Goal: Task Accomplishment & Management: Manage account settings

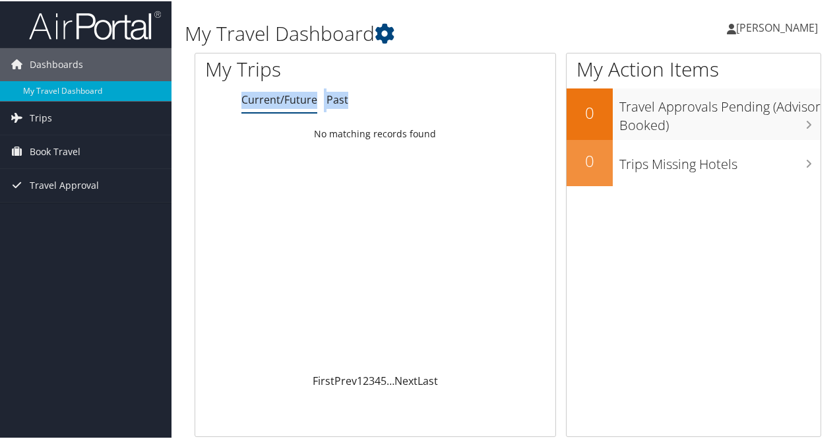
drag, startPoint x: 0, startPoint y: 0, endPoint x: 324, endPoint y: 146, distance: 355.3
click at [324, 146] on div "My Trips Current/Future Past Loading... No matching records found First Prev 1 …" at bounding box center [376, 243] width 362 height 384
click at [75, 111] on link "Trips" at bounding box center [86, 116] width 172 height 33
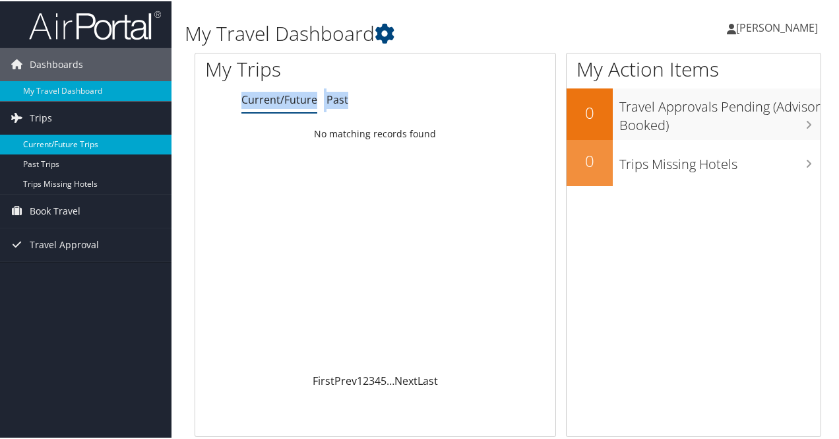
click at [73, 145] on link "Current/Future Trips" at bounding box center [86, 143] width 172 height 20
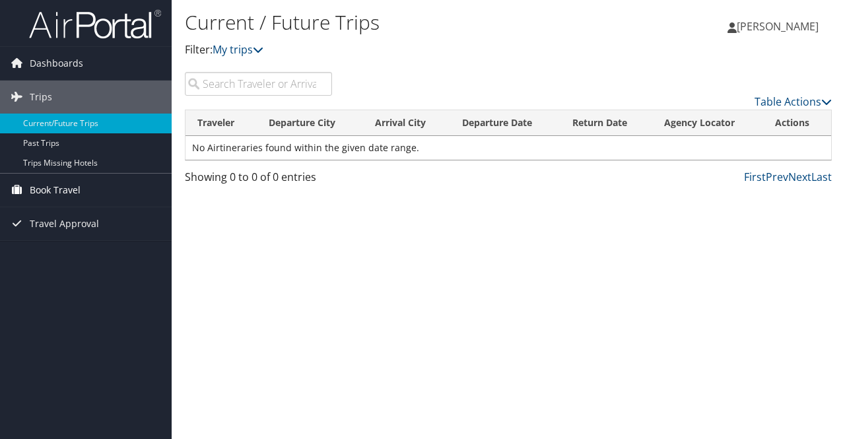
click at [49, 189] on span "Book Travel" at bounding box center [55, 190] width 51 height 33
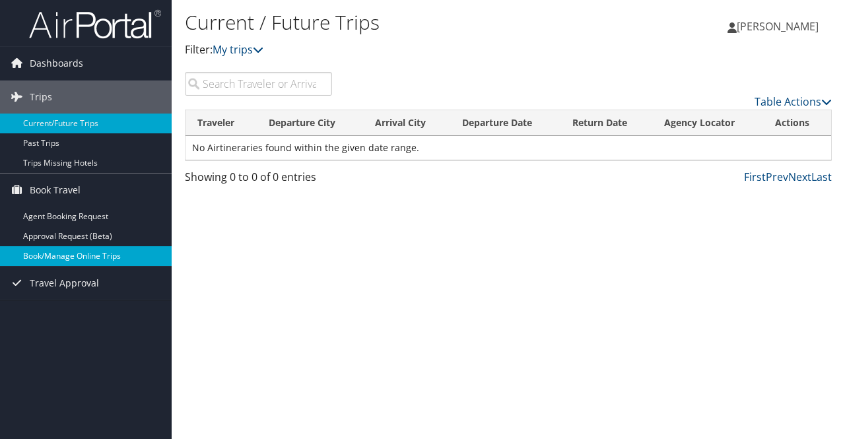
click at [59, 249] on link "Book/Manage Online Trips" at bounding box center [86, 256] width 172 height 20
